Goal: Check status: Check status

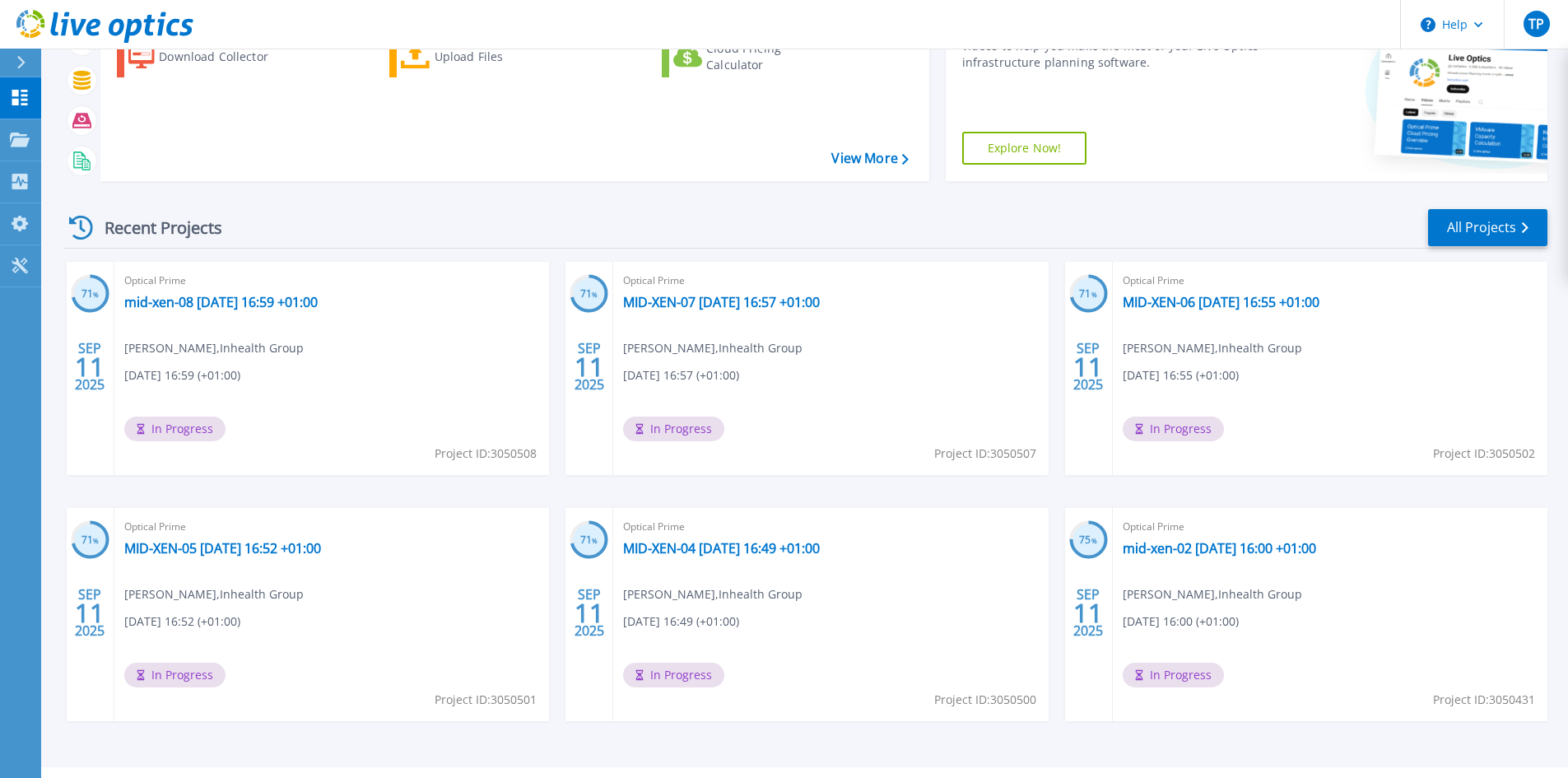
scroll to position [203, 0]
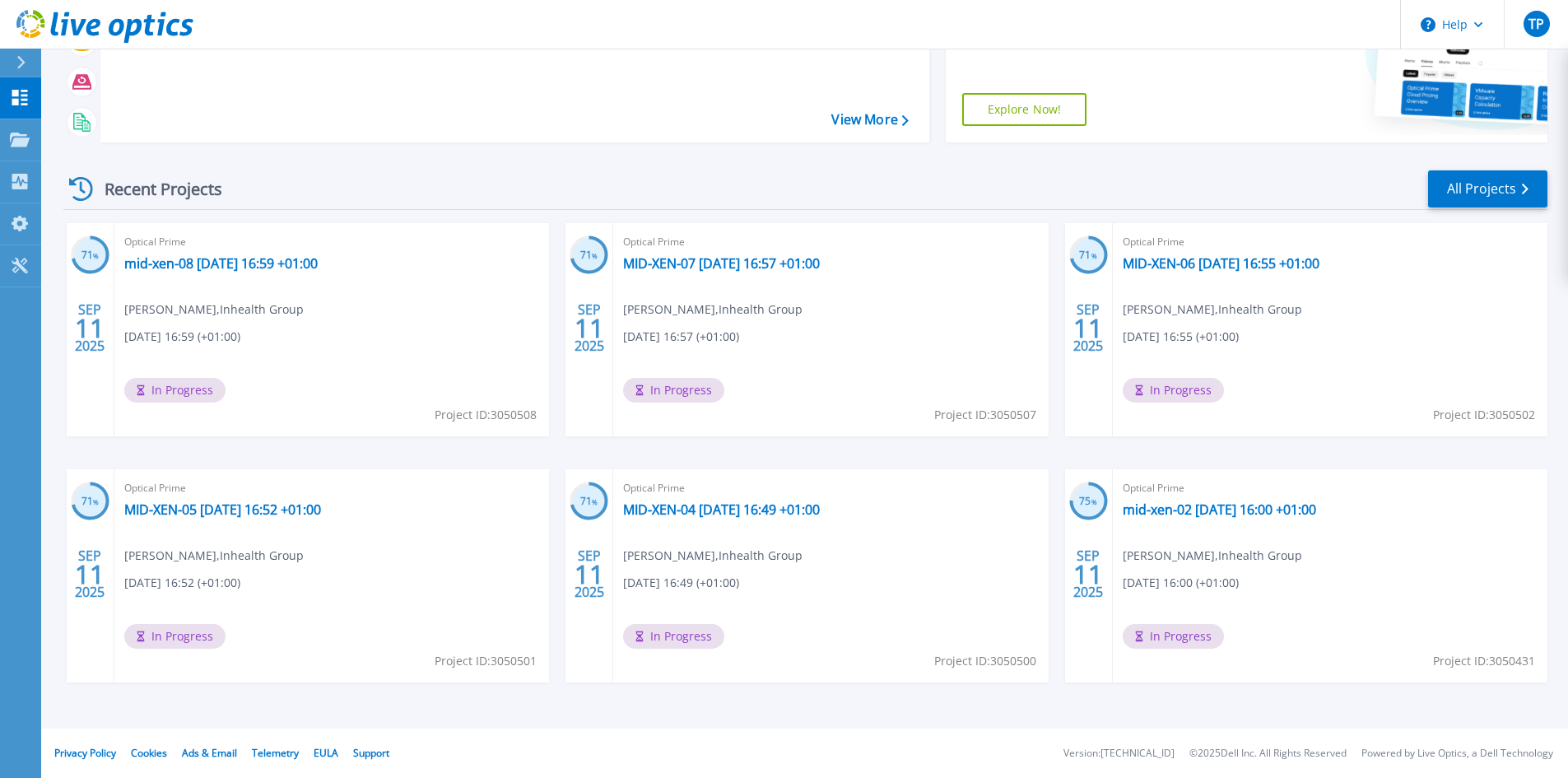
click at [1490, 168] on div "Recent Projects All Projects 71 % SEP 11 2025 Optical Prime mid-xen-08 2025-09-…" at bounding box center [805, 442] width 1483 height 573
click at [1485, 189] on link "All Projects" at bounding box center [1487, 189] width 119 height 37
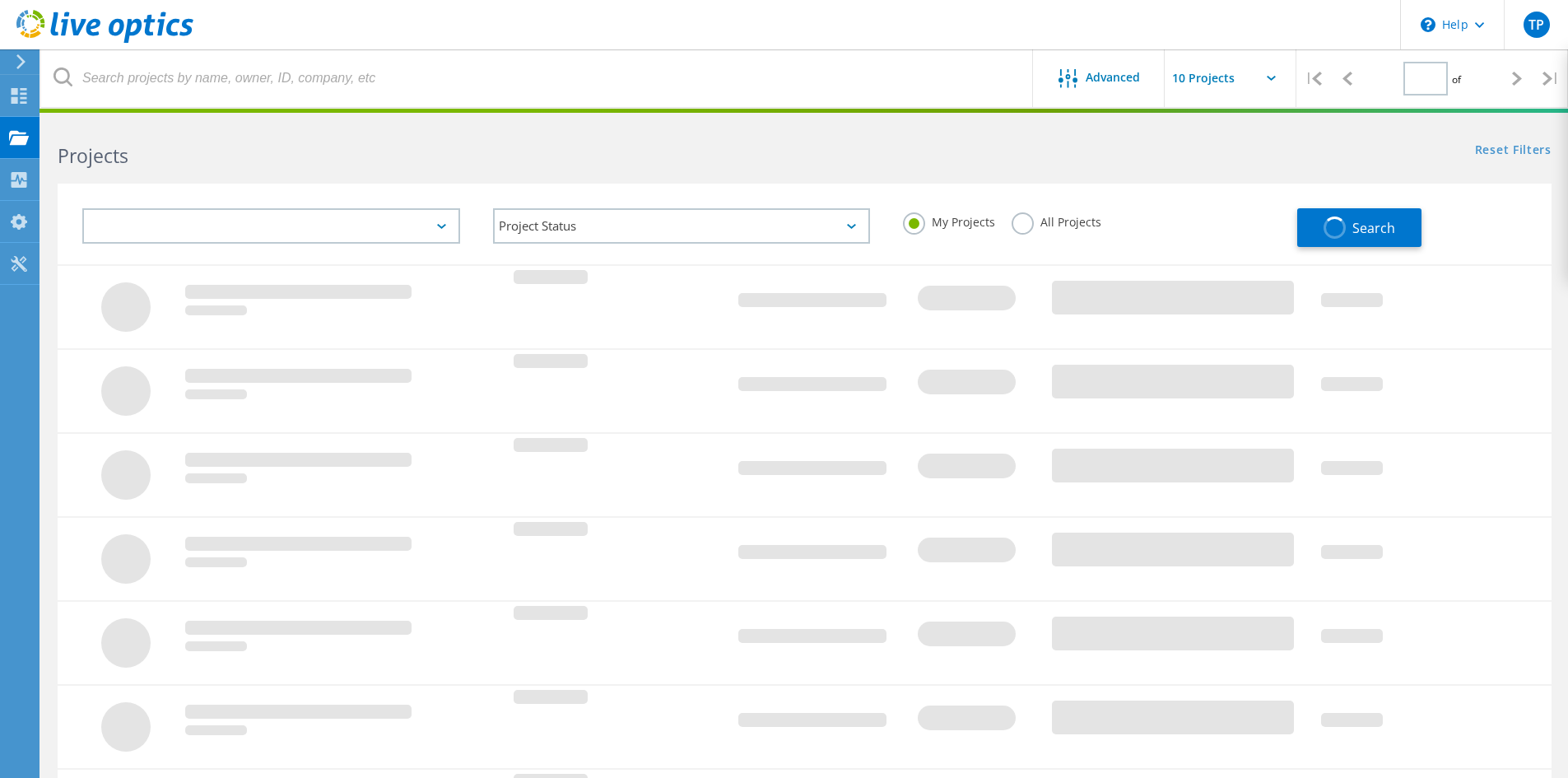
type input "1"
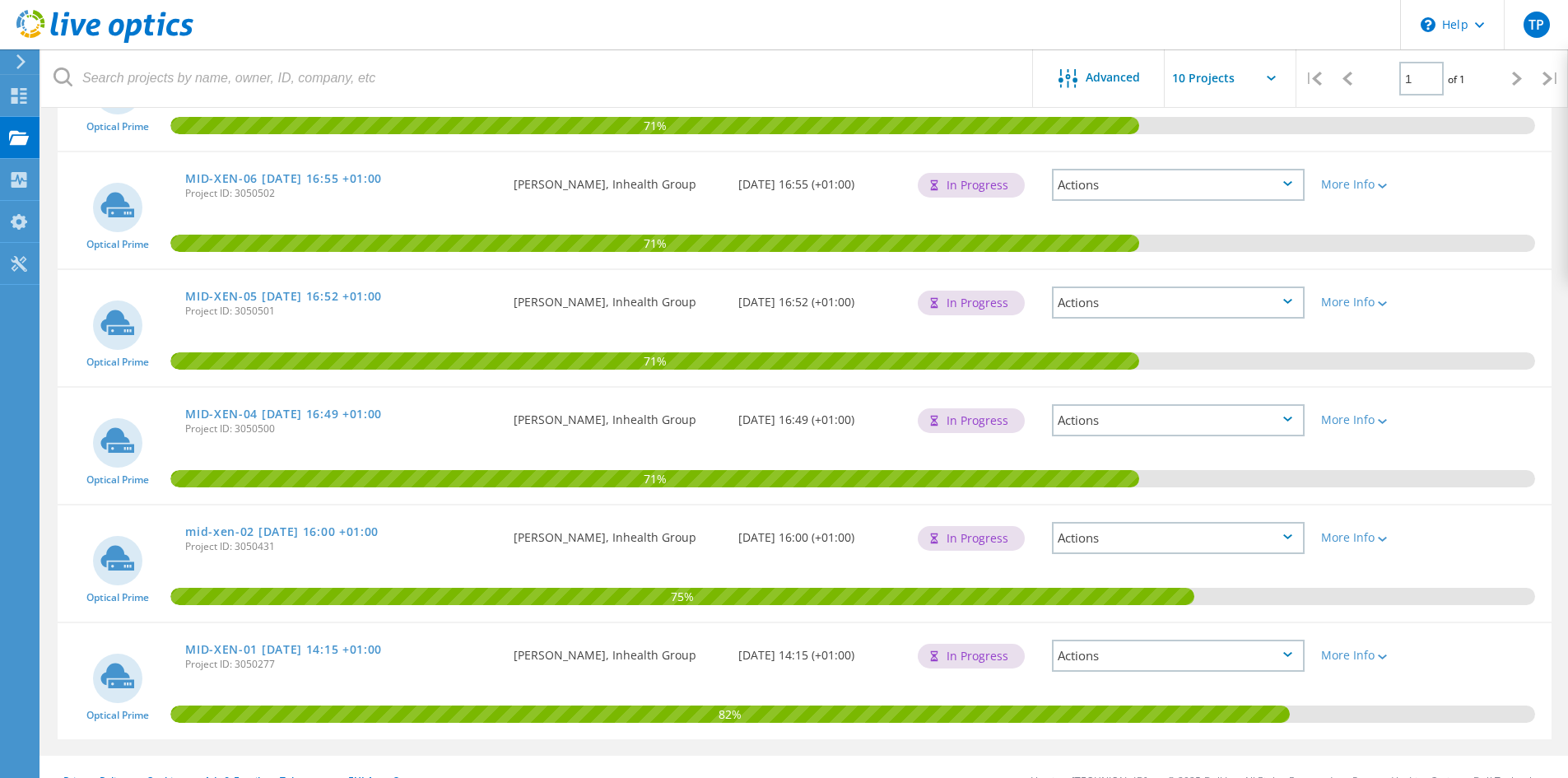
scroll to position [414, 0]
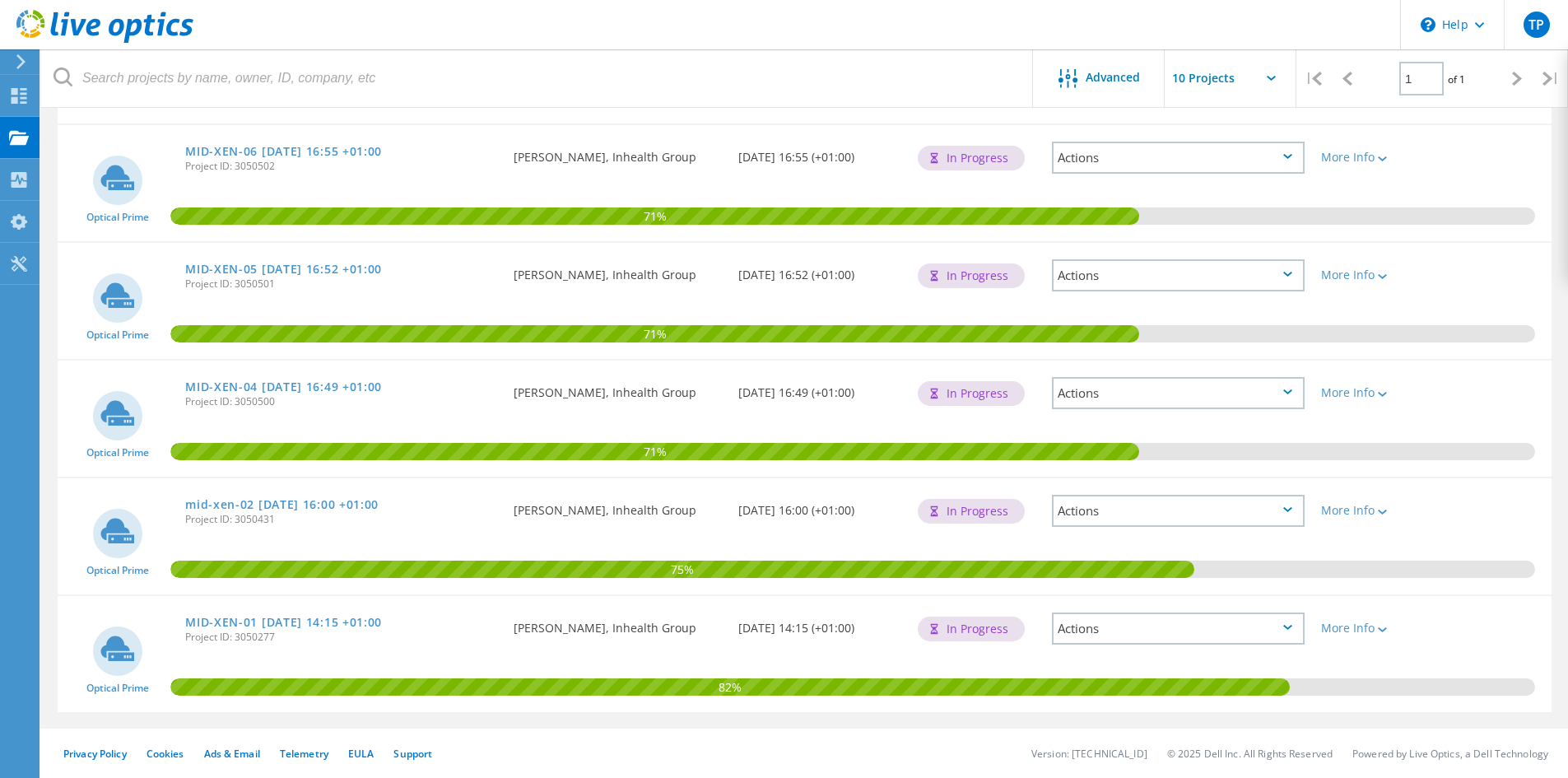
click at [707, 617] on div "Requested By Terry Pothin, Inhealth Group" at bounding box center [617, 623] width 224 height 54
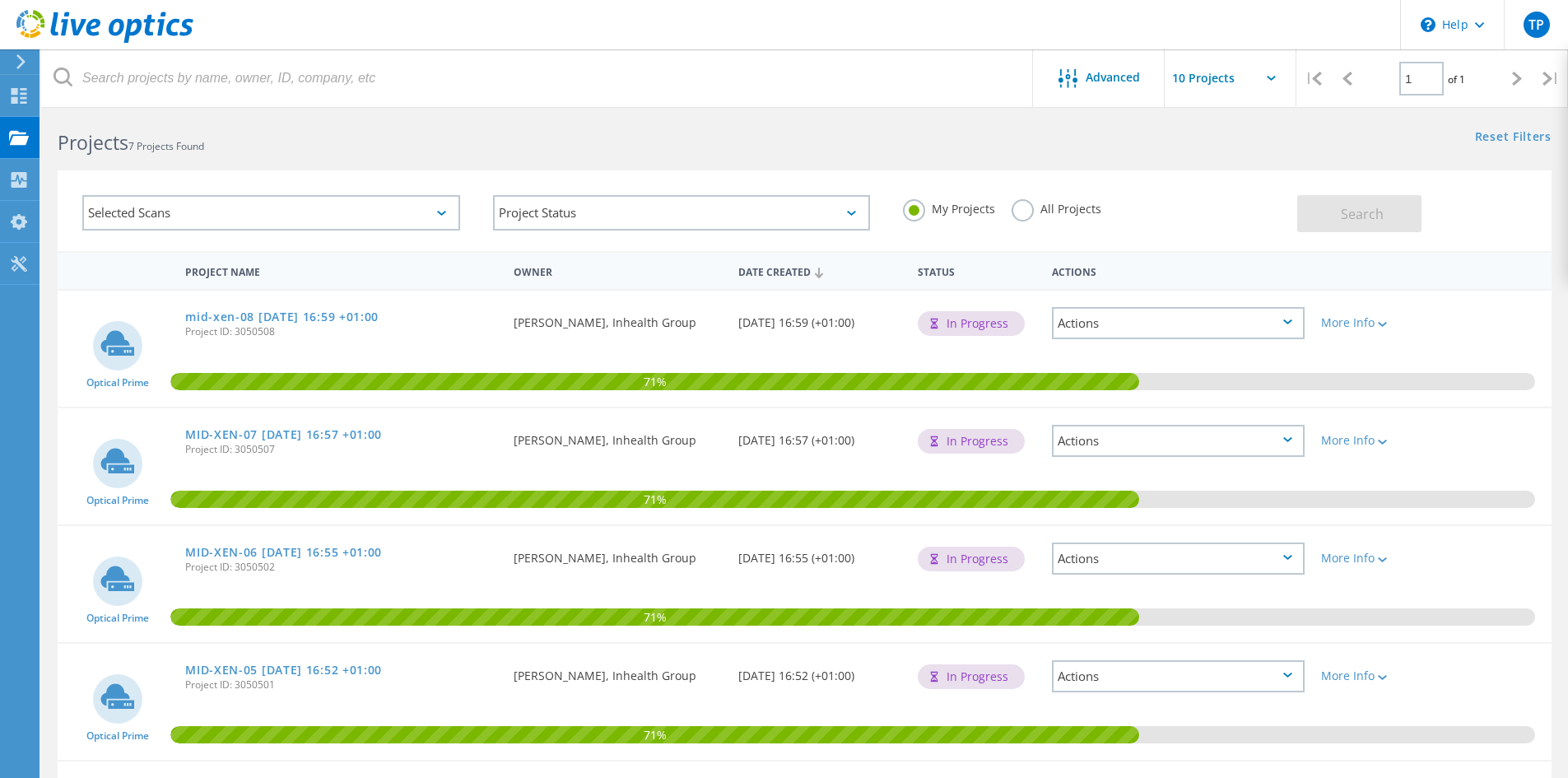
scroll to position [0, 0]
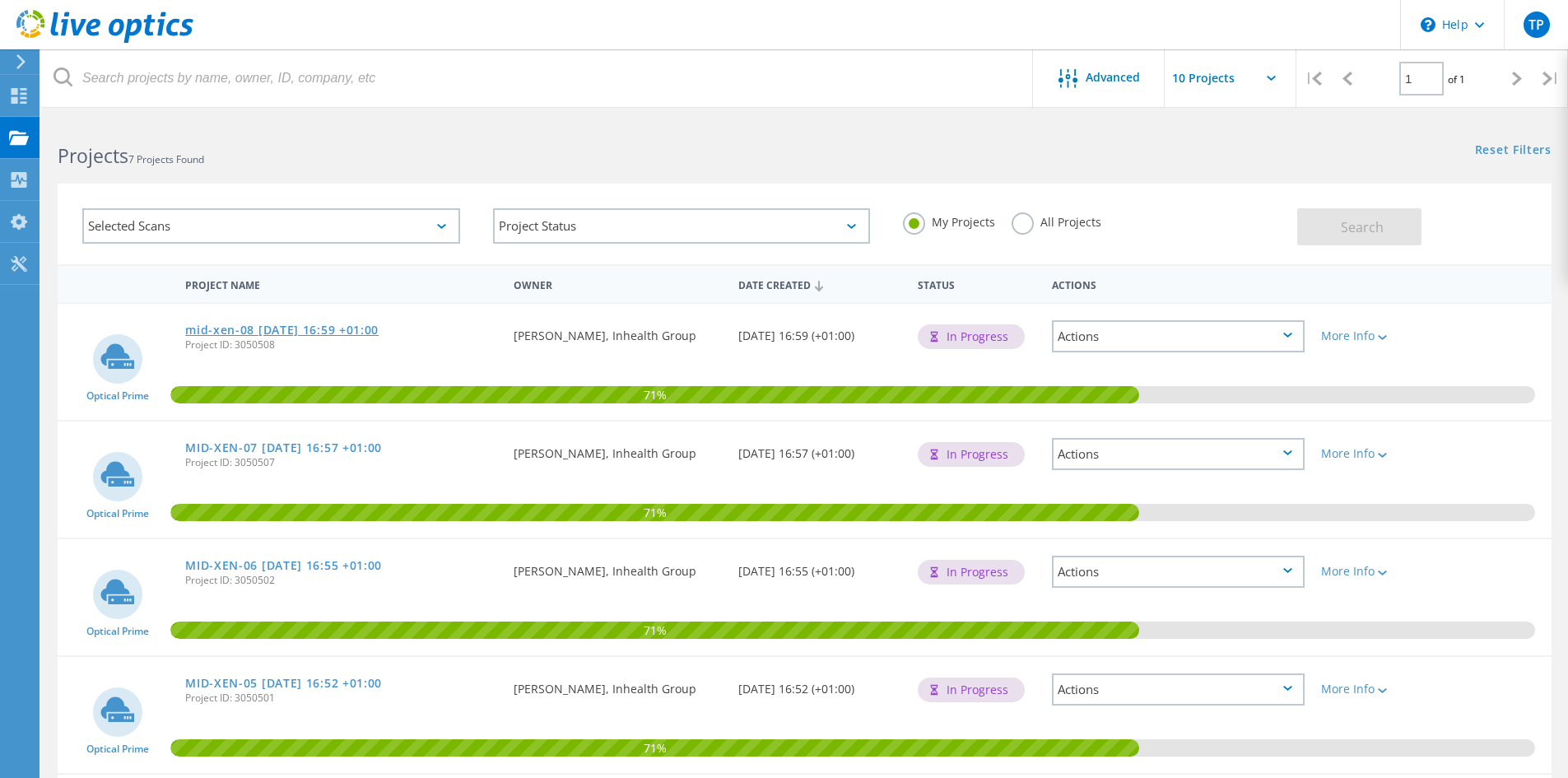
click at [327, 328] on link "mid-xen-08 [DATE] 16:59 +01:00" at bounding box center [281, 330] width 193 height 11
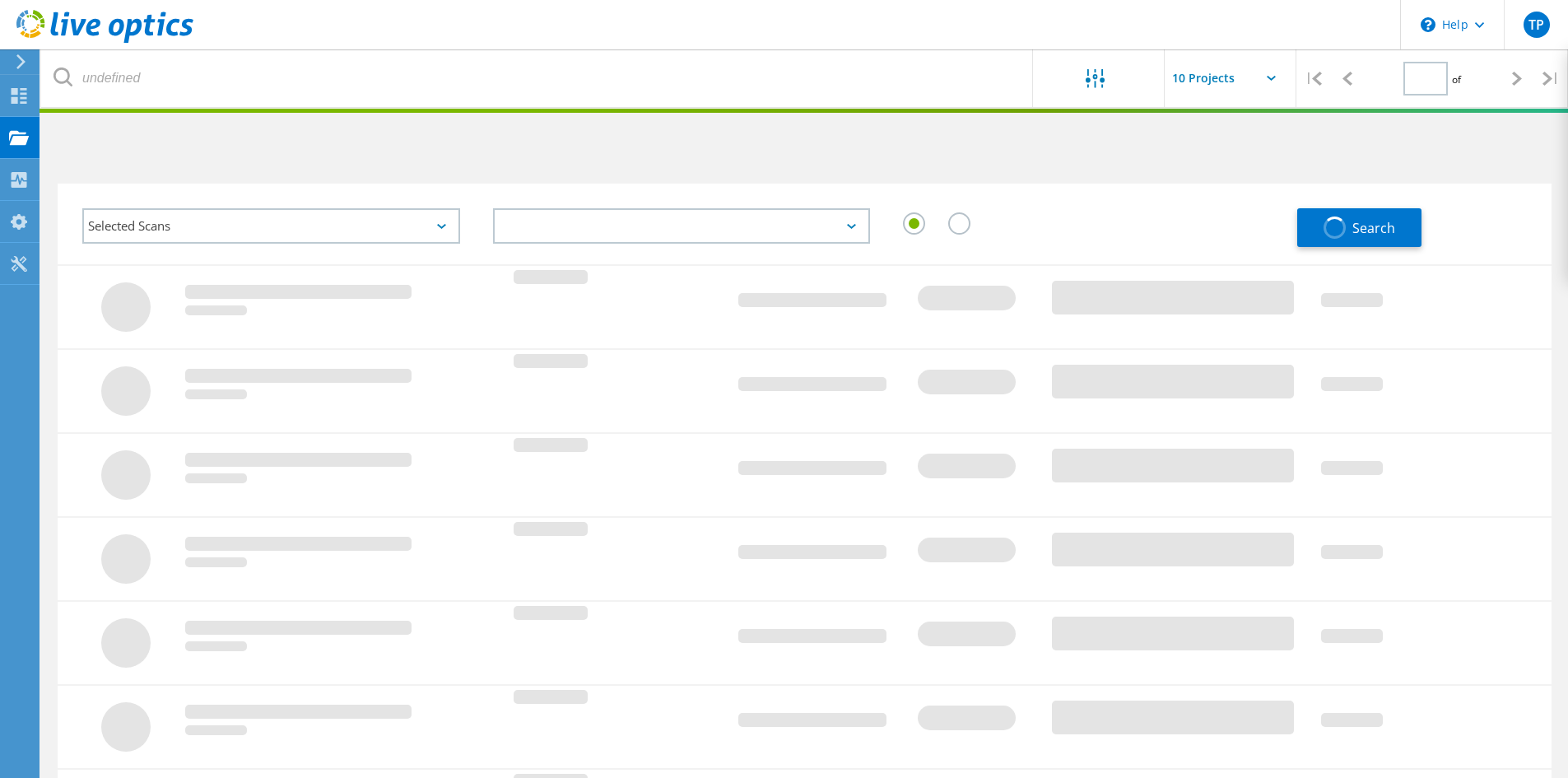
type input "1"
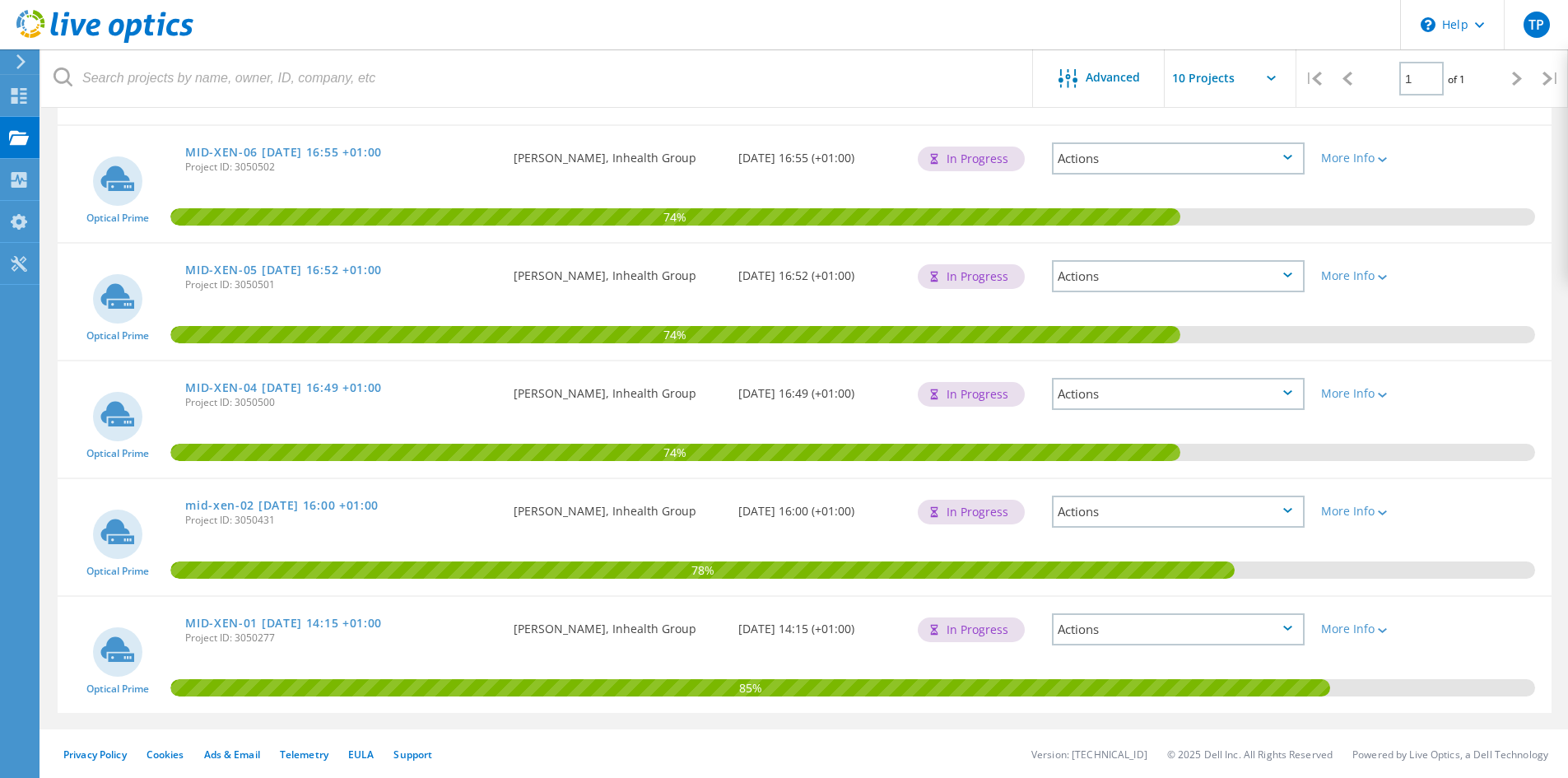
scroll to position [414, 0]
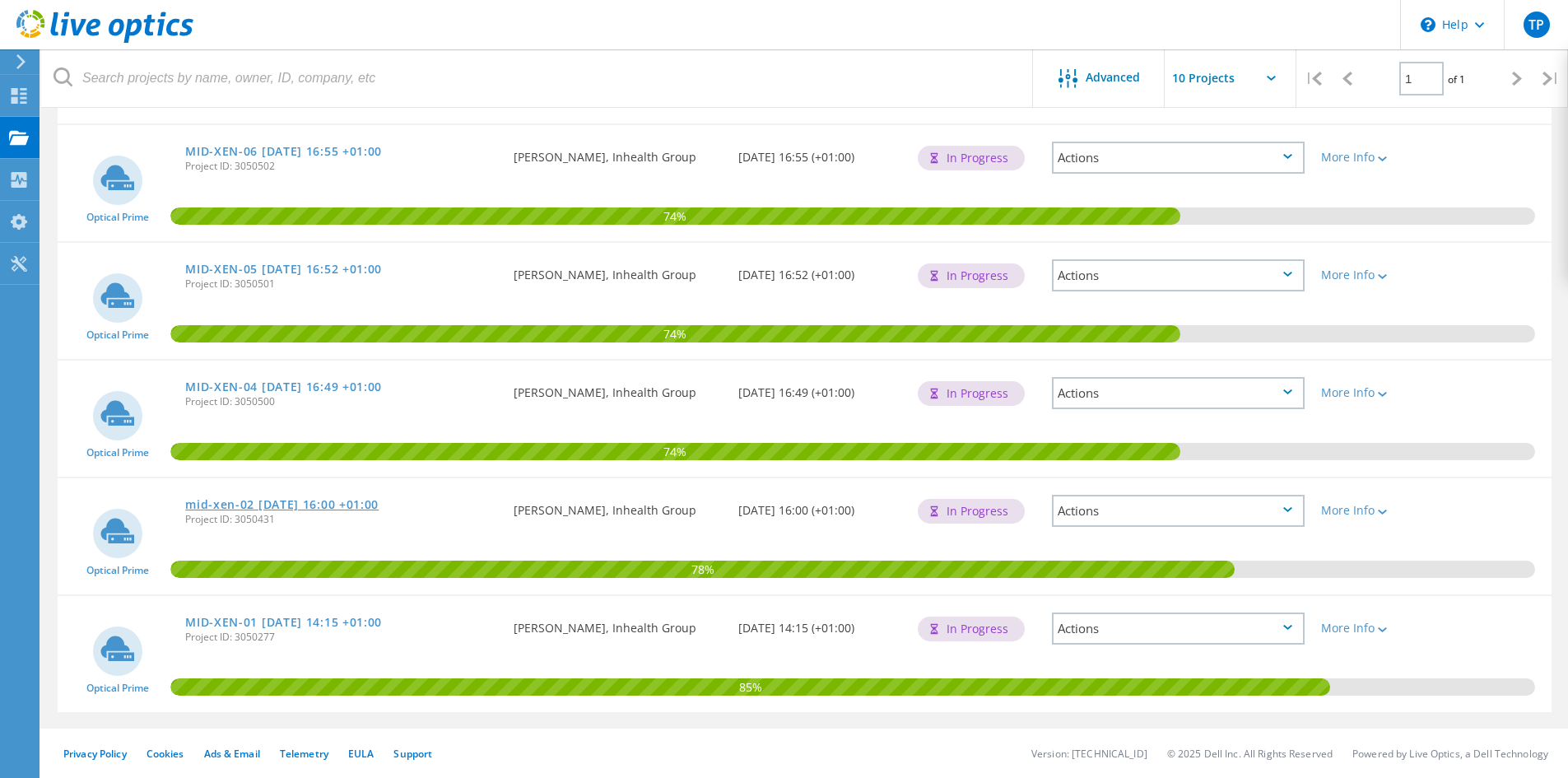
click at [320, 501] on link "mid-xen-02 [DATE] 16:00 +01:00" at bounding box center [281, 505] width 193 height 11
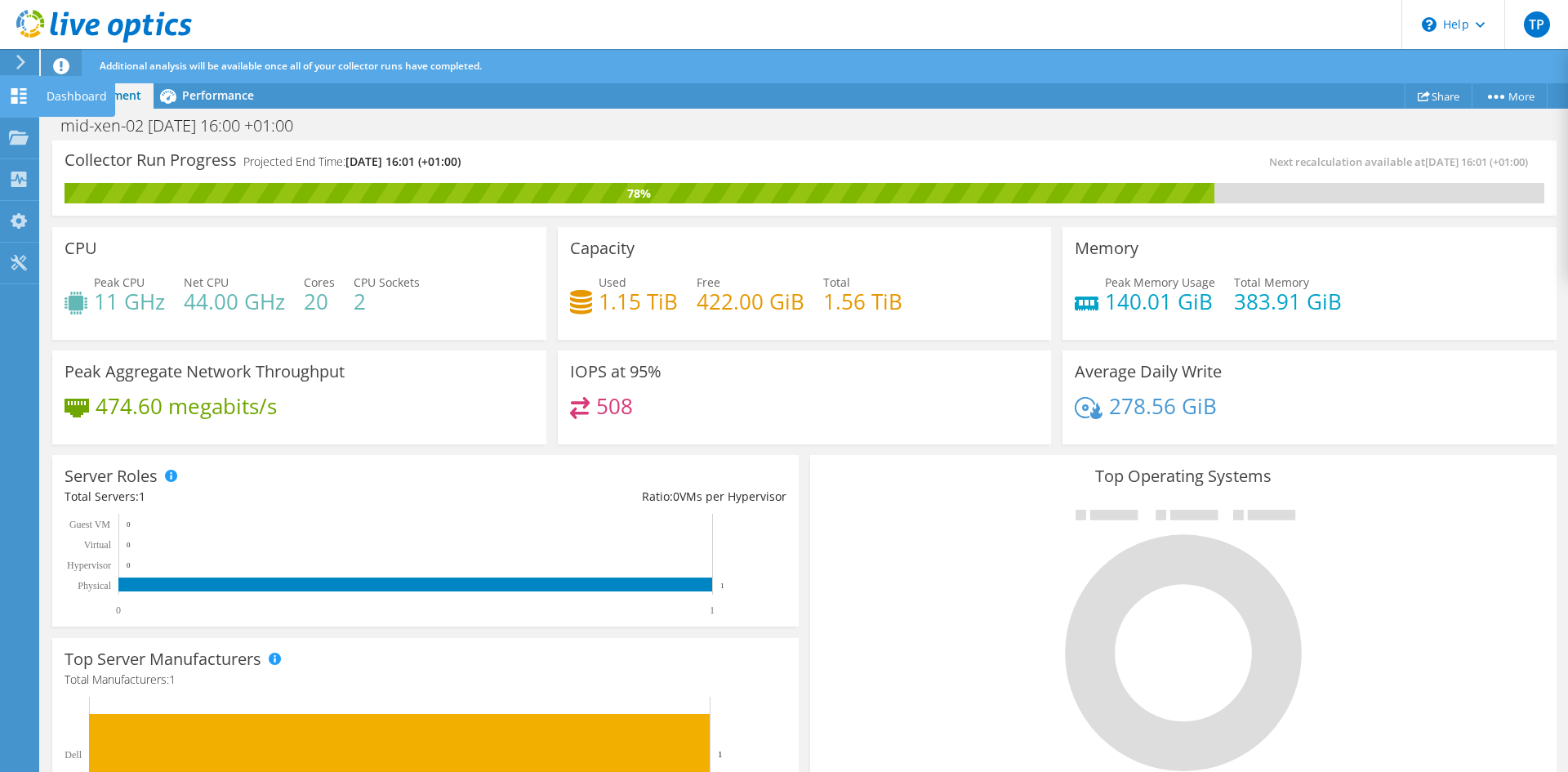
click at [19, 91] on icon at bounding box center [19, 95] width 20 height 15
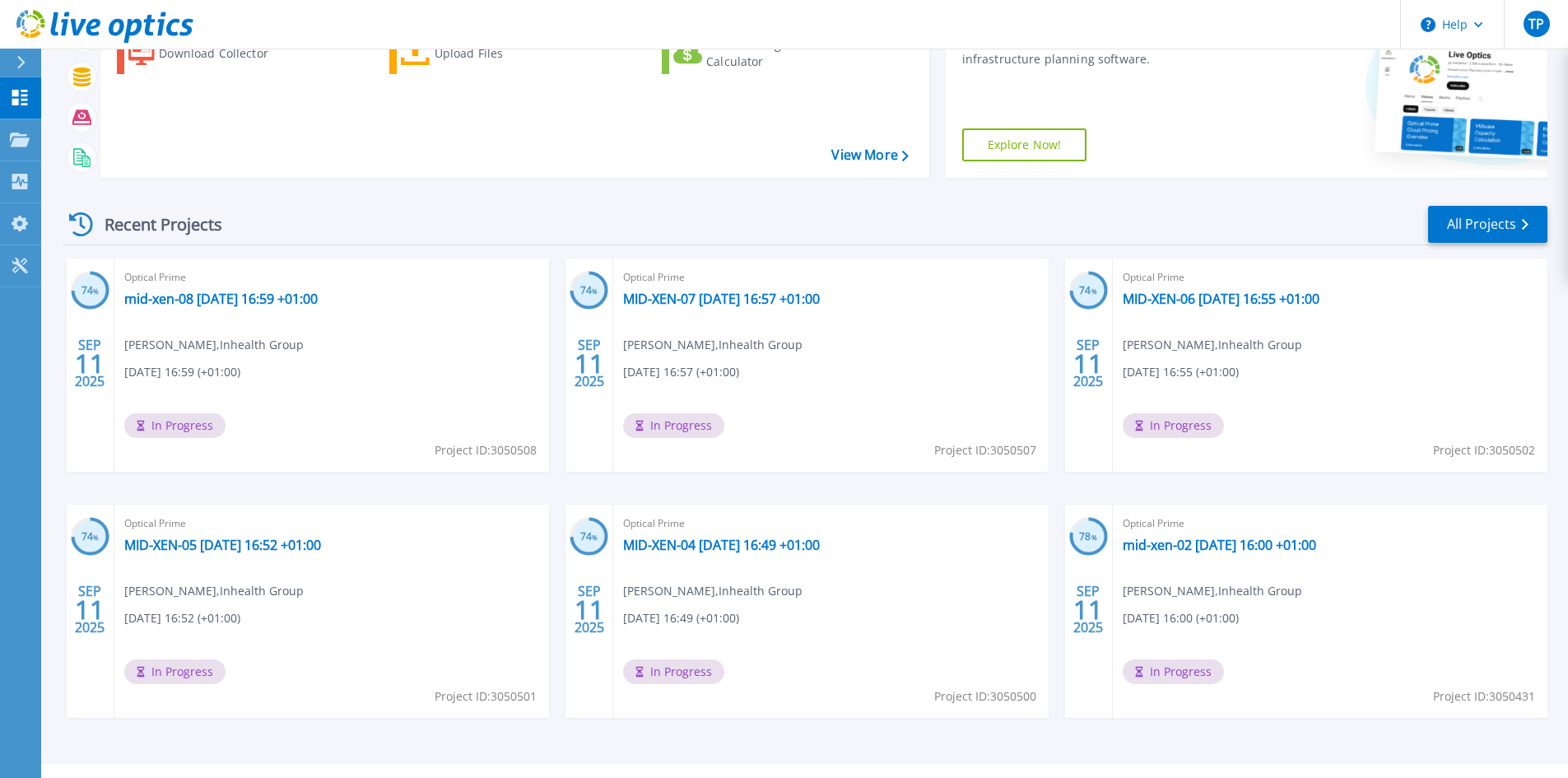
scroll to position [203, 0]
